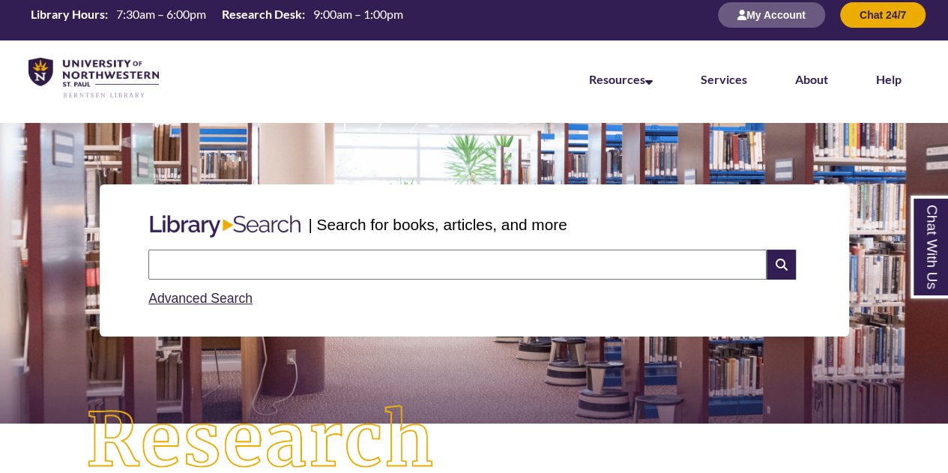
scroll to position [7, 7]
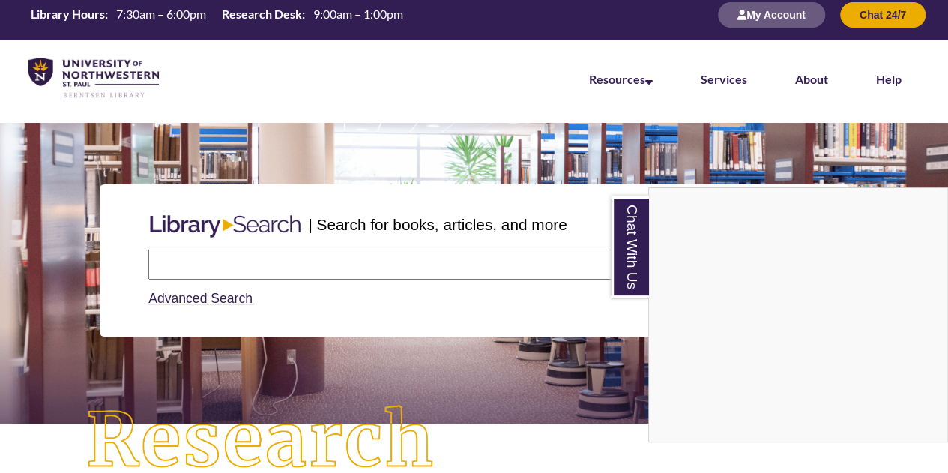
click at [550, 437] on div "Chat With Us" at bounding box center [474, 236] width 948 height 473
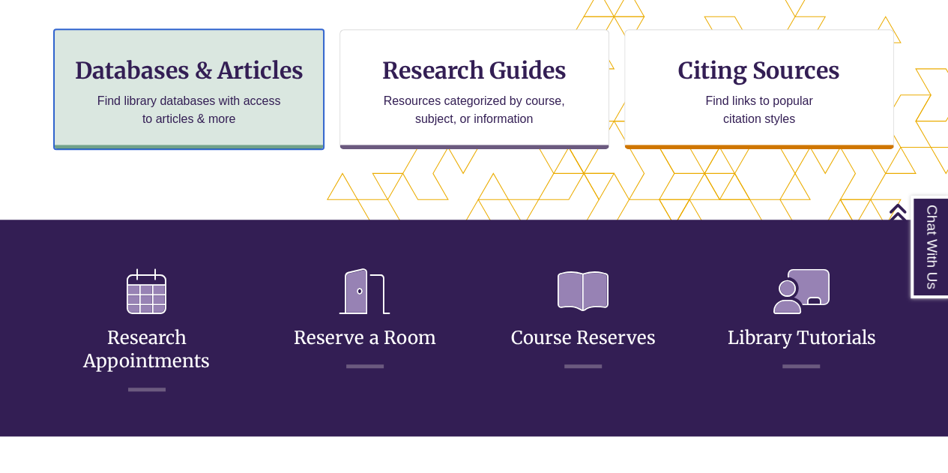
click at [242, 56] on h3 "Databases & Articles" at bounding box center [189, 70] width 244 height 28
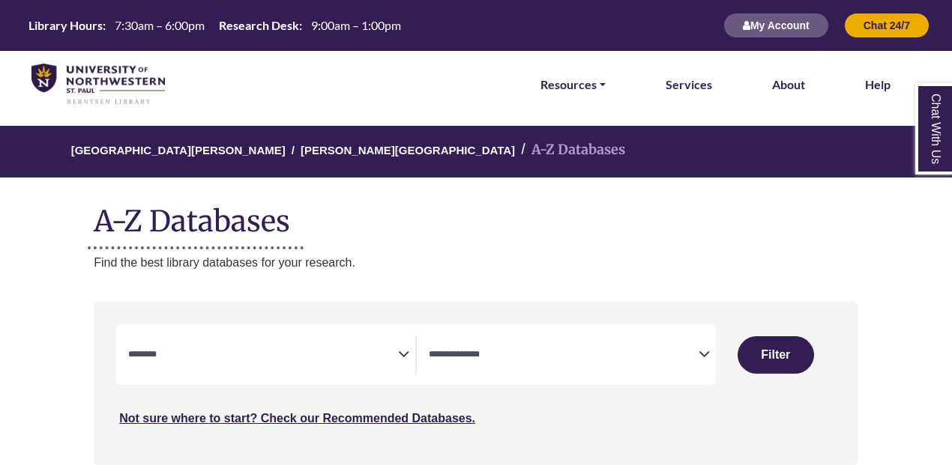
select select "Database Subject Filter"
select select "Database Types Filter"
select select "Database Subject Filter"
select select "Database Types Filter"
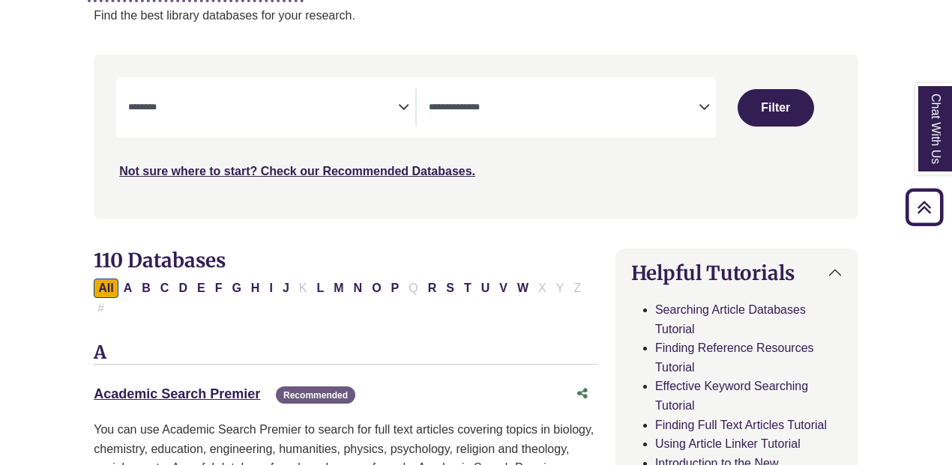
click at [399, 119] on div "**********" at bounding box center [271, 107] width 287 height 38
click at [402, 106] on icon "Search filters" at bounding box center [403, 105] width 11 height 22
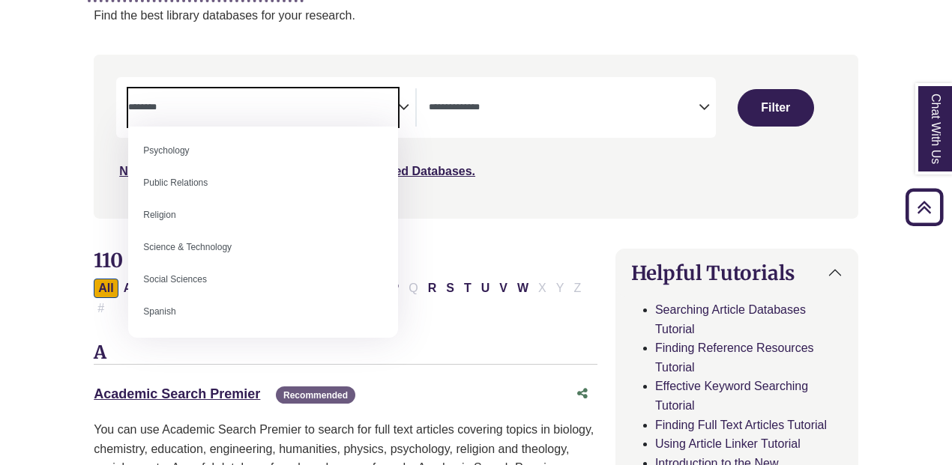
scroll to position [1212, 0]
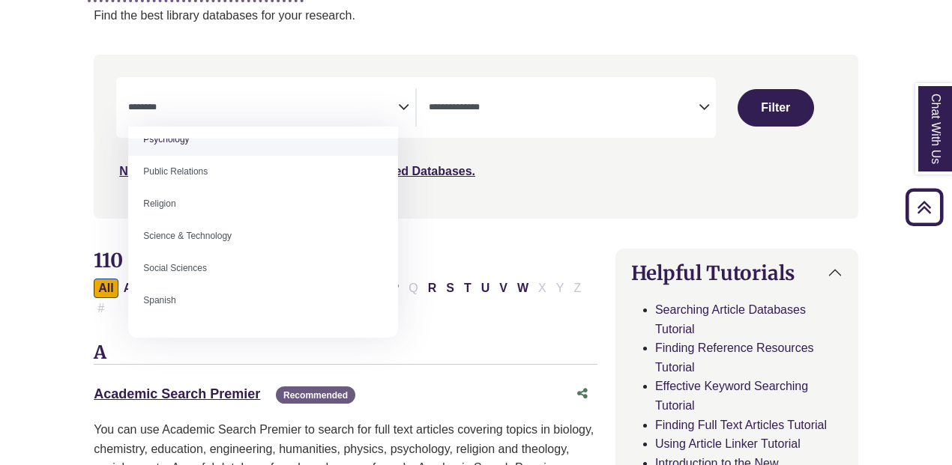
select select "*****"
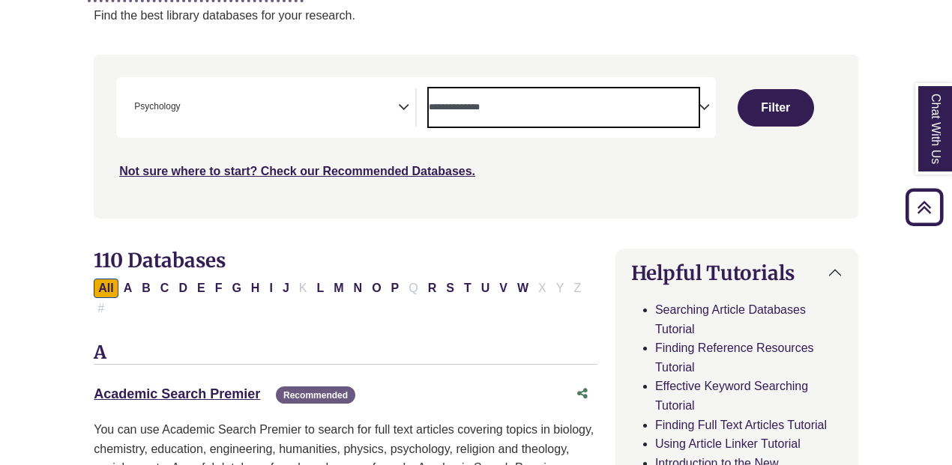
click at [689, 105] on textarea "Search" at bounding box center [564, 109] width 270 height 12
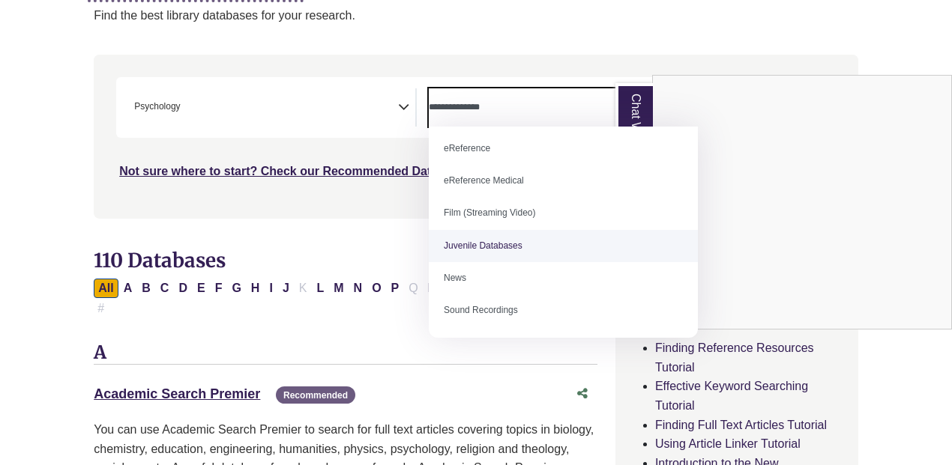
scroll to position [0, 0]
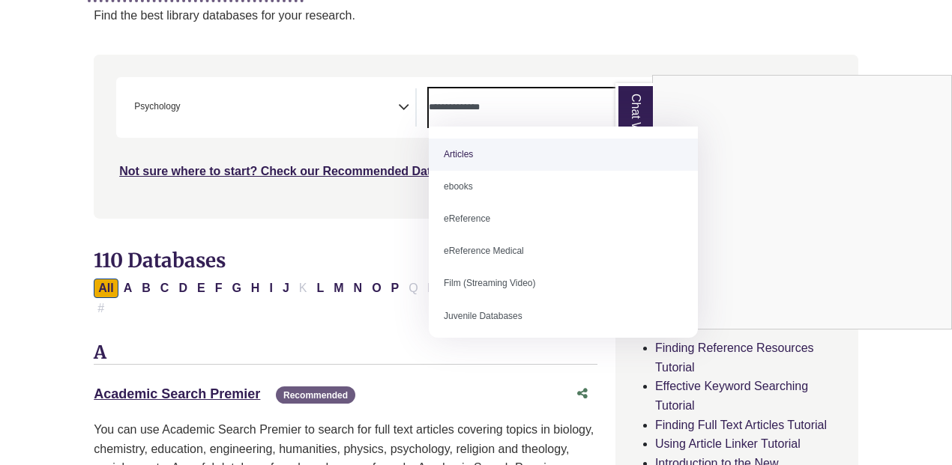
select select "*****"
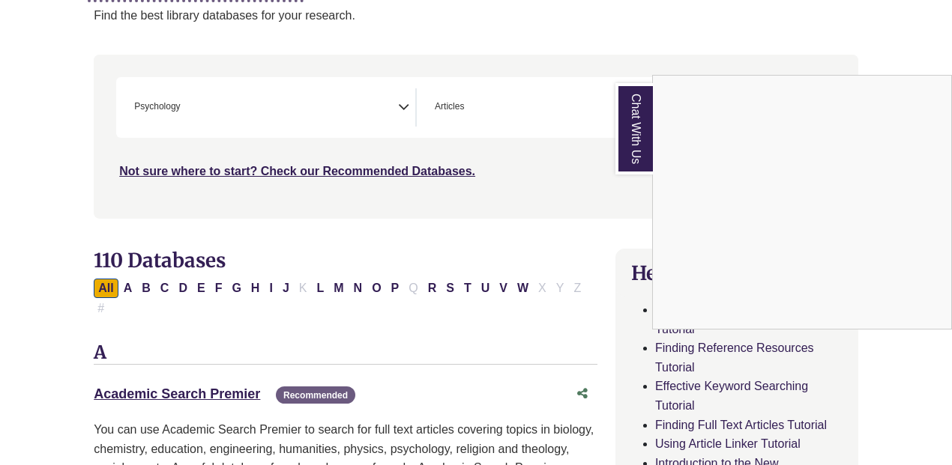
click at [581, 235] on div "Chat With Us" at bounding box center [476, 232] width 952 height 465
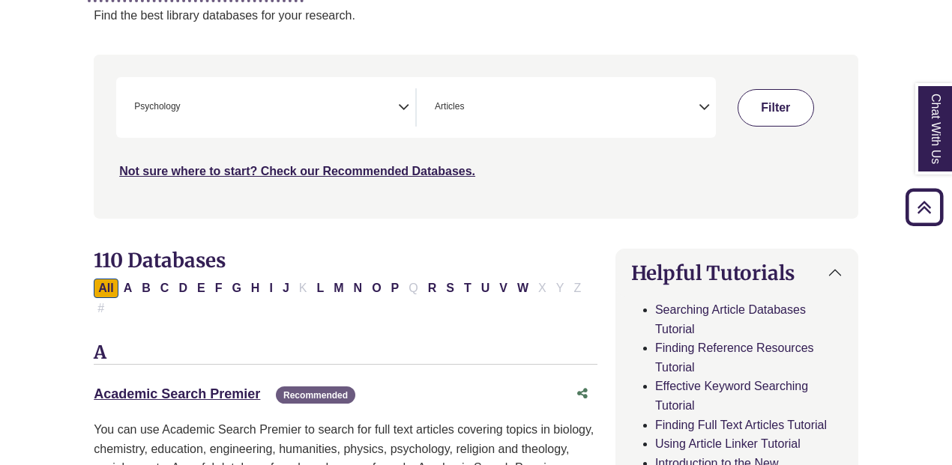
click at [772, 106] on button "Filter" at bounding box center [775, 107] width 76 height 37
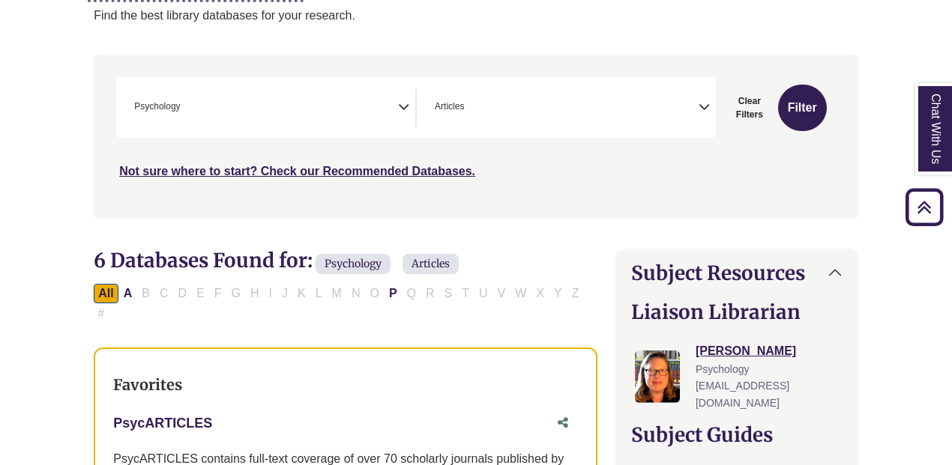
click at [181, 416] on link "PsycARTICLES This link opens in a new window" at bounding box center [162, 423] width 99 height 15
